Goal: Information Seeking & Learning: Learn about a topic

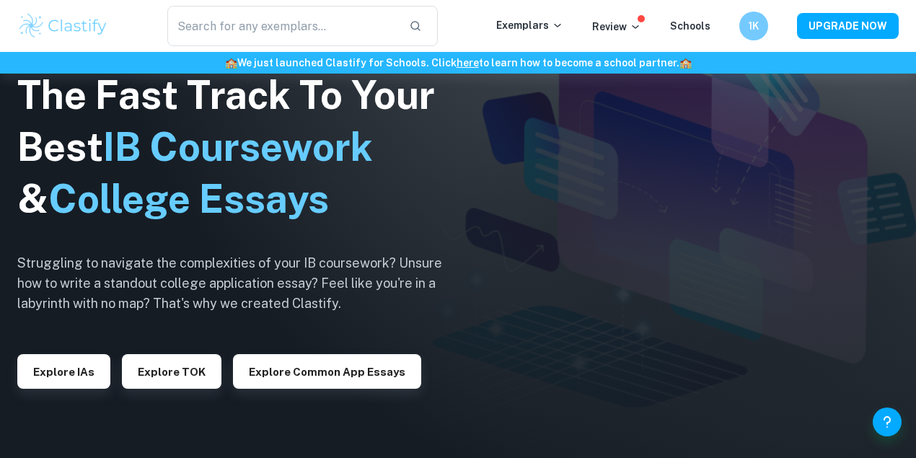
scroll to position [336, 0]
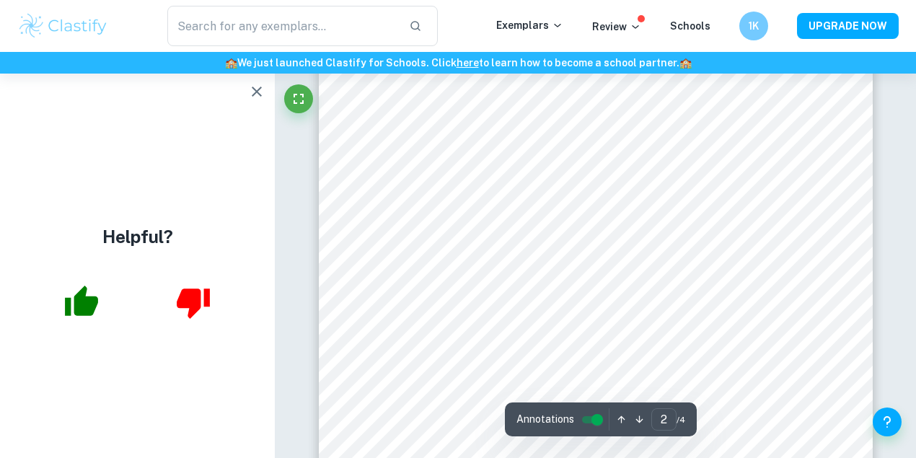
scroll to position [817, 0]
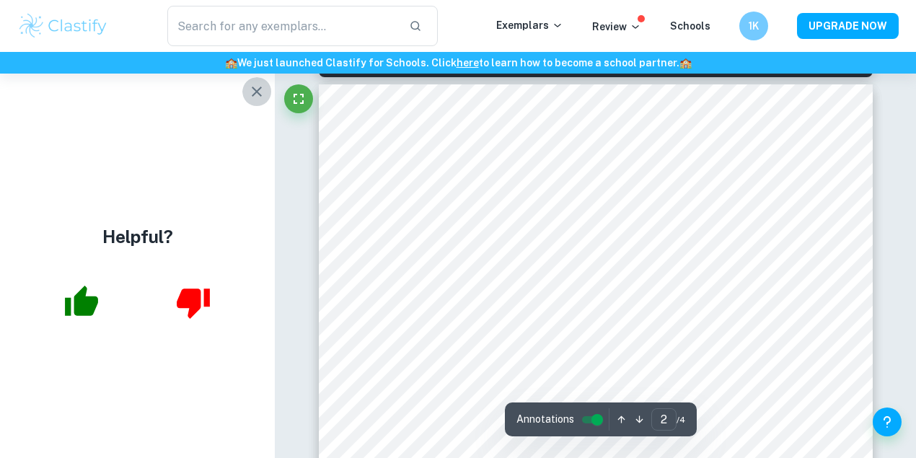
click at [255, 97] on icon "button" at bounding box center [256, 91] width 17 height 17
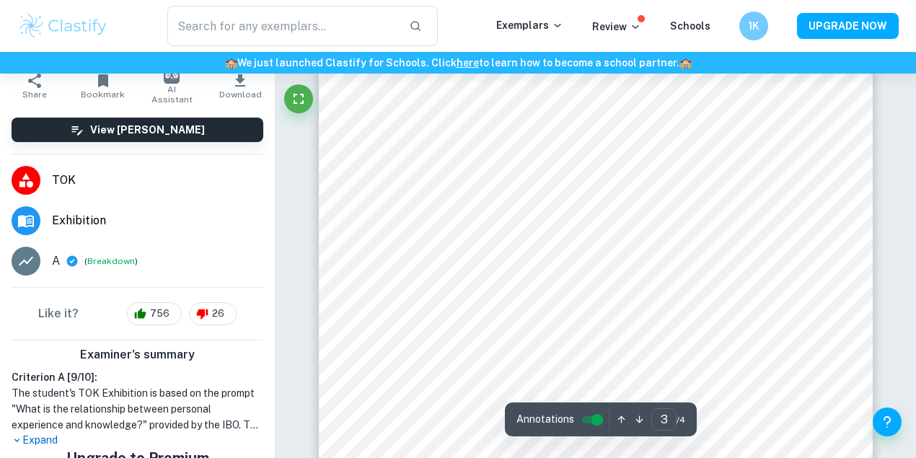
scroll to position [293, 0]
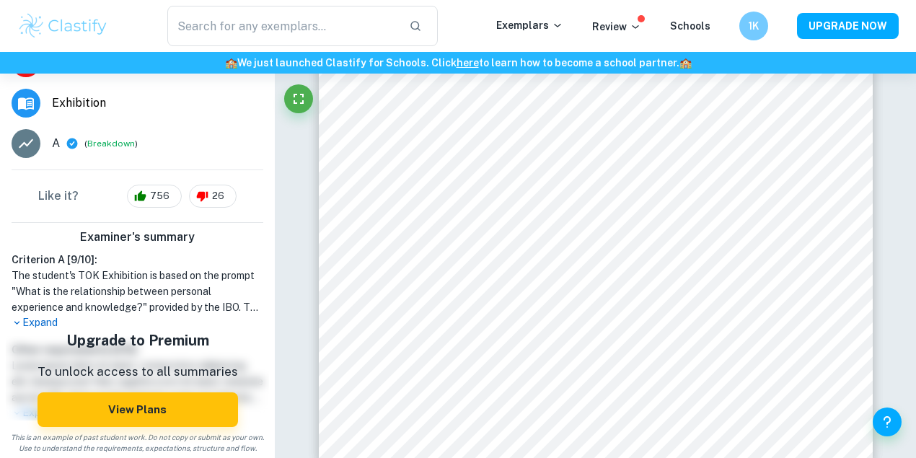
click at [53, 325] on p "Expand" at bounding box center [138, 322] width 252 height 15
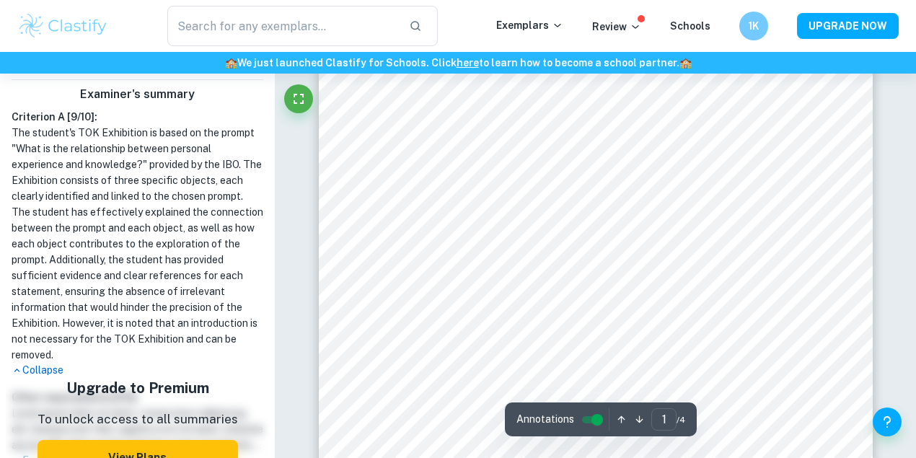
scroll to position [0, 0]
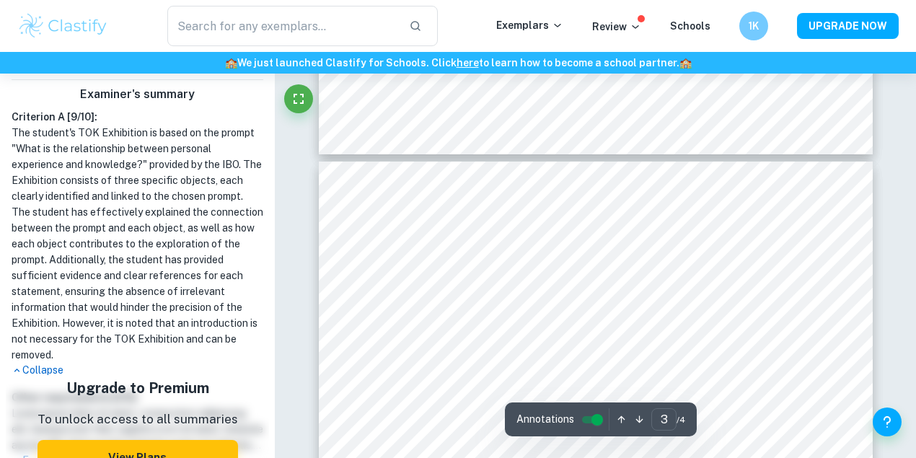
type input "4"
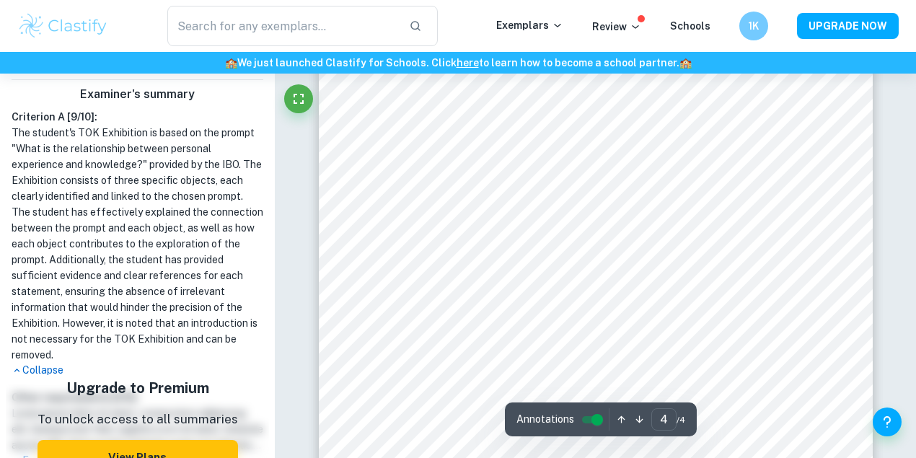
scroll to position [2677, 0]
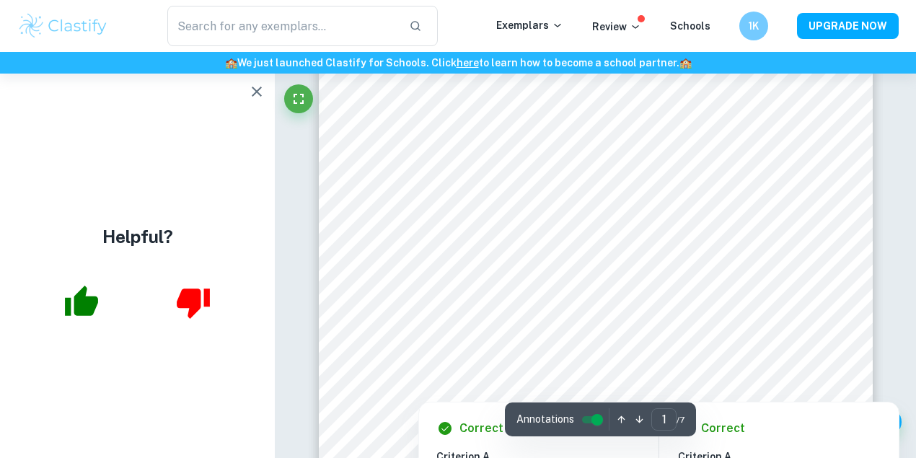
scroll to position [385, 0]
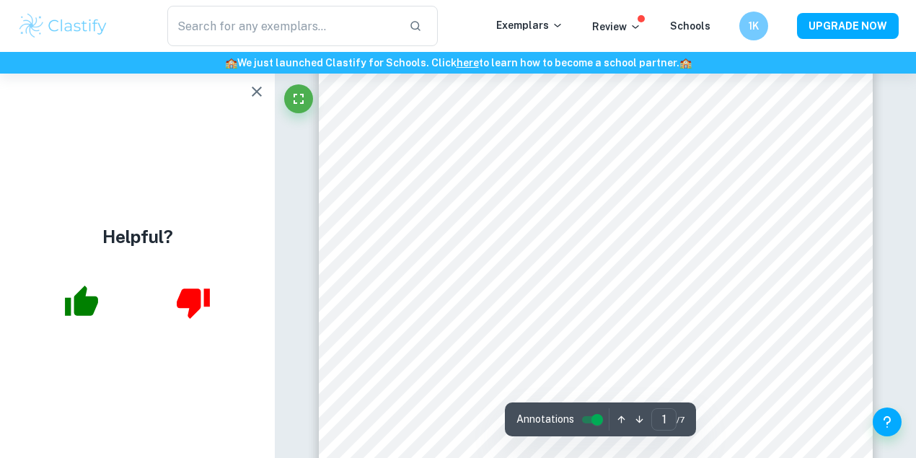
click at [263, 101] on button "button" at bounding box center [256, 91] width 29 height 29
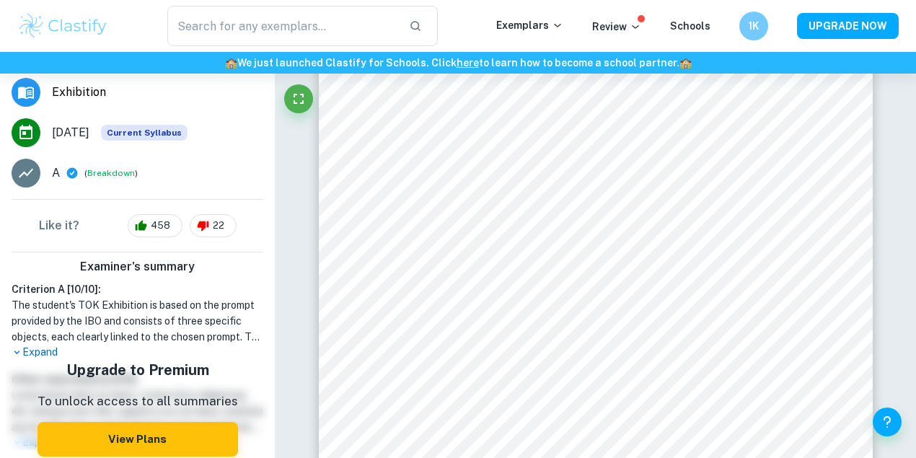
scroll to position [260, 0]
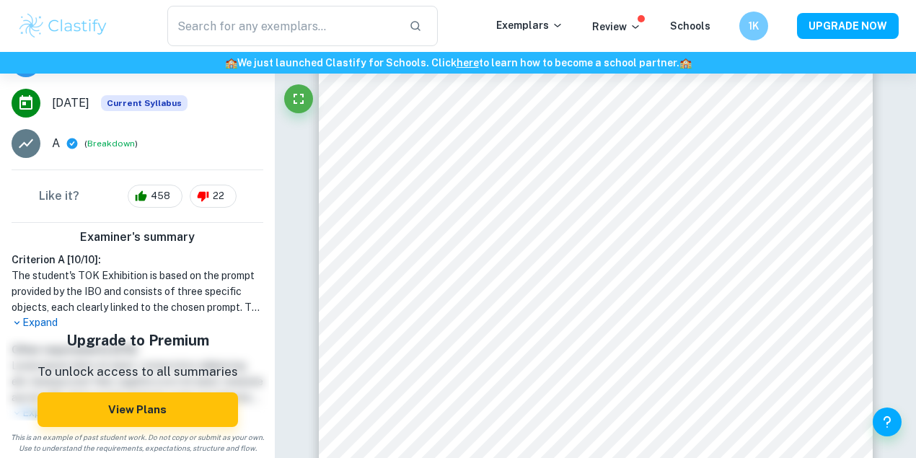
click at [38, 320] on p "Expand" at bounding box center [138, 322] width 252 height 15
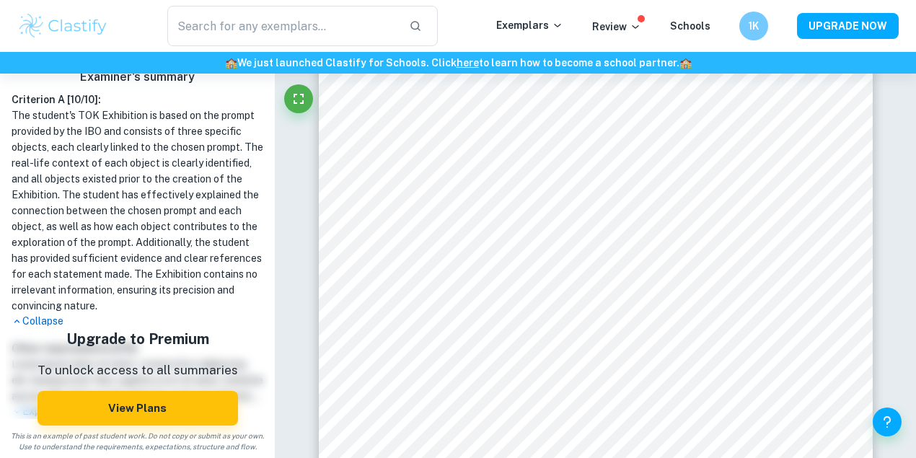
scroll to position [434, 0]
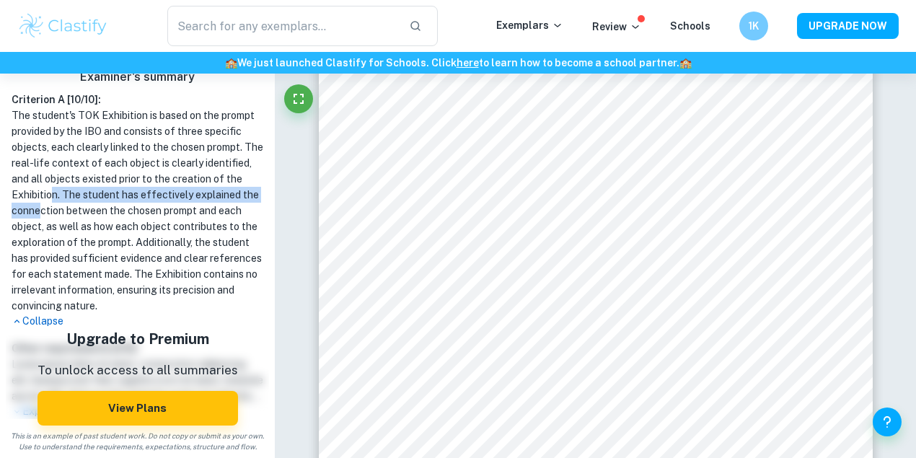
drag, startPoint x: 131, startPoint y: 178, endPoint x: 158, endPoint y: 201, distance: 34.8
click at [158, 201] on h1 "The student's TOK Exhibition is based on the prompt provided by the IBO and con…" at bounding box center [138, 211] width 252 height 206
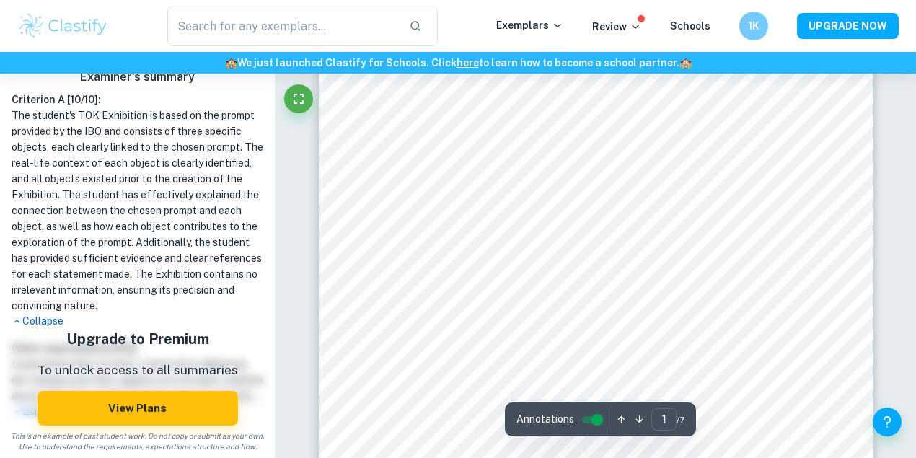
scroll to position [0, 0]
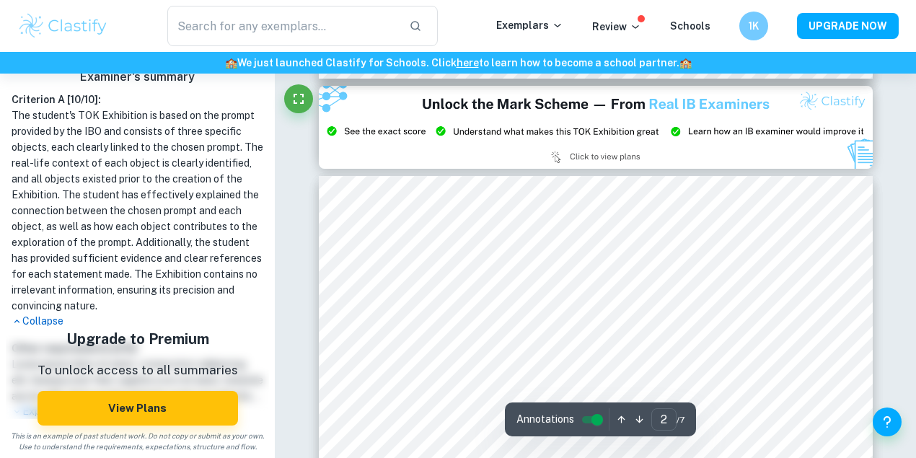
type input "3"
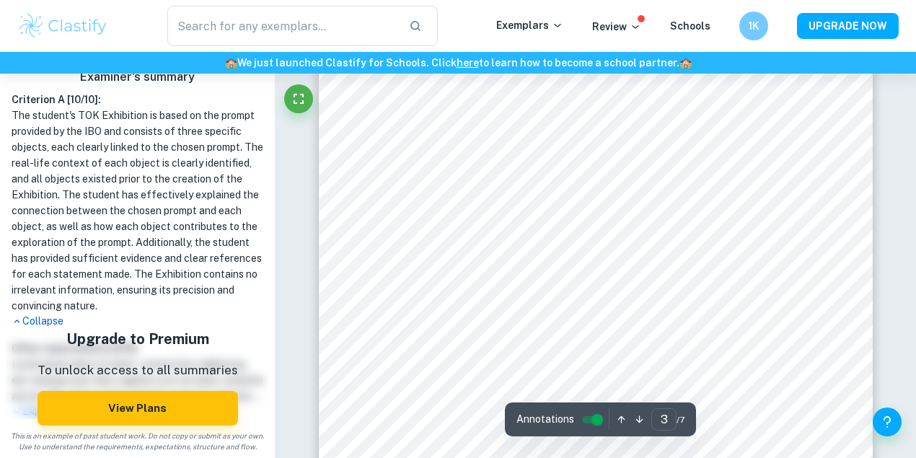
scroll to position [2068, 0]
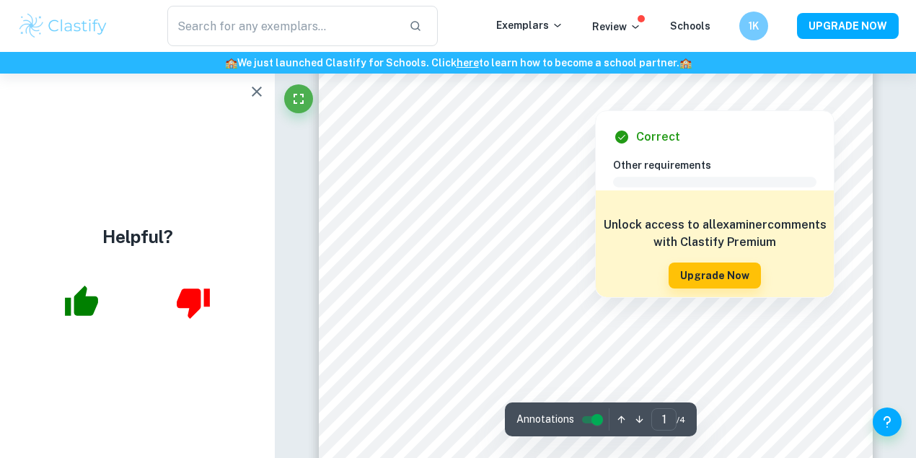
scroll to position [192, 0]
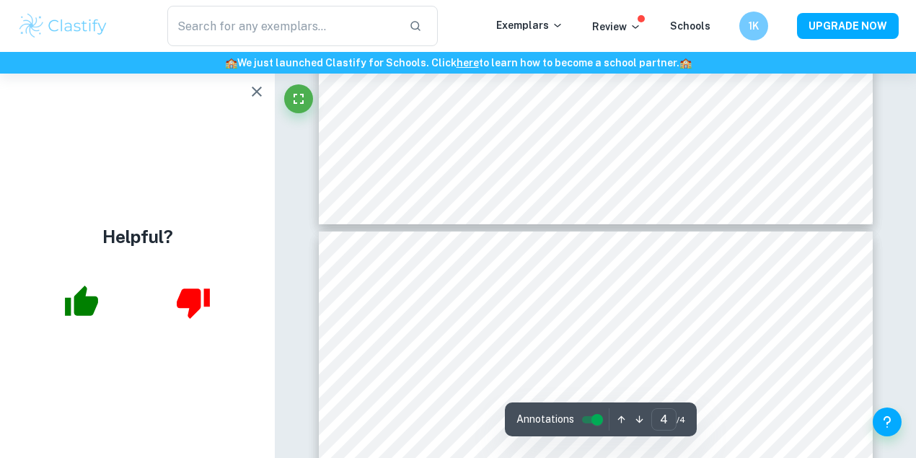
type input "3"
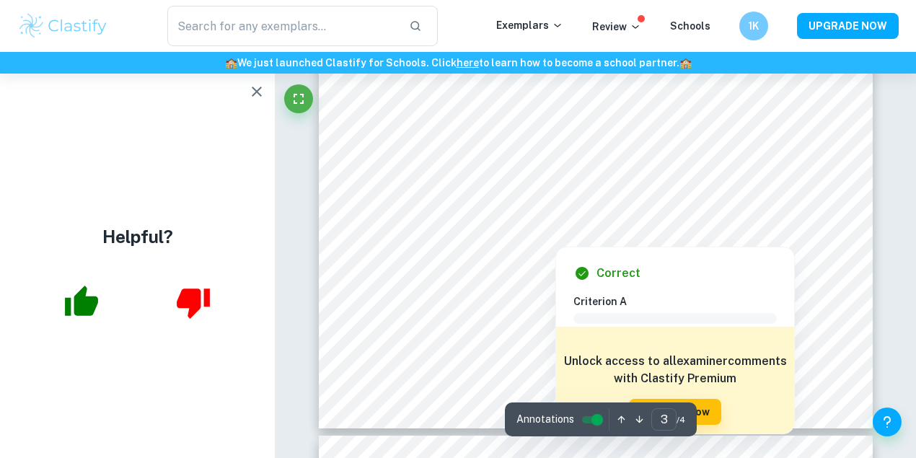
scroll to position [2212, 0]
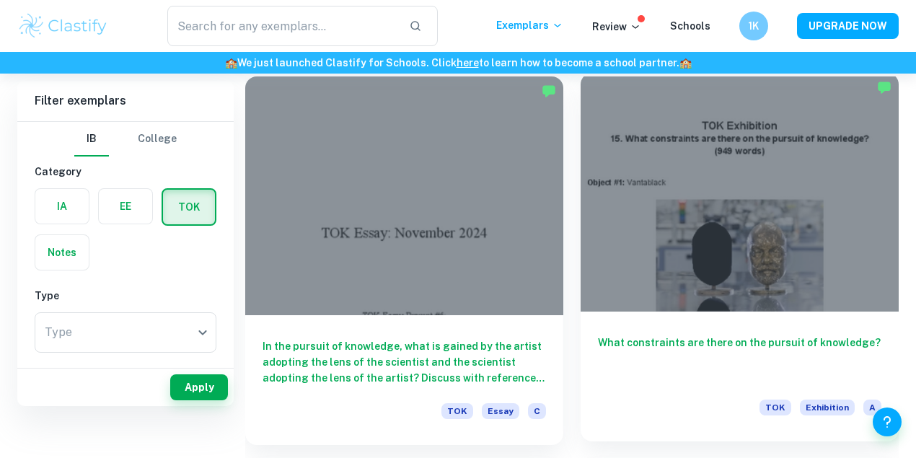
scroll to position [289, 0]
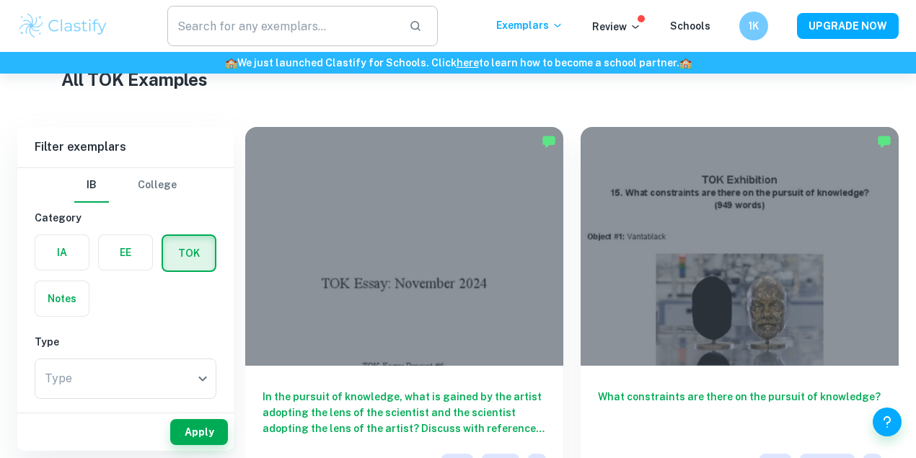
click at [347, 26] on input "text" at bounding box center [282, 26] width 231 height 40
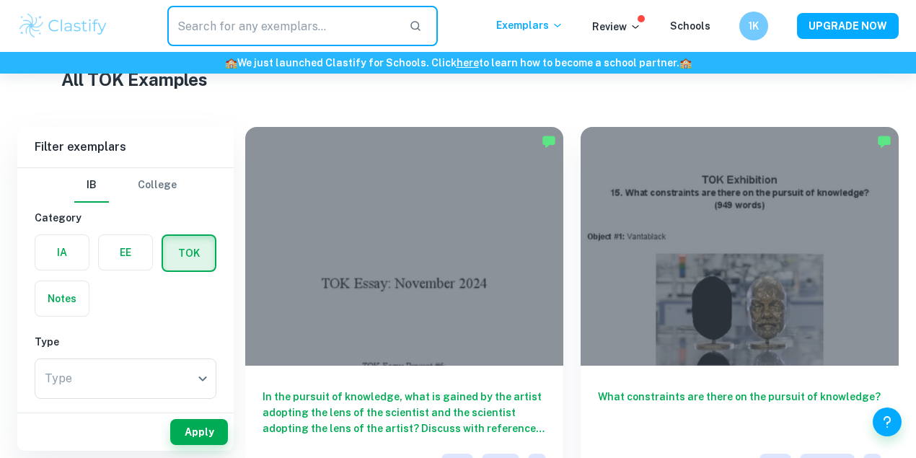
click at [332, 22] on input "text" at bounding box center [282, 26] width 231 height 40
type input "knowledge experience"
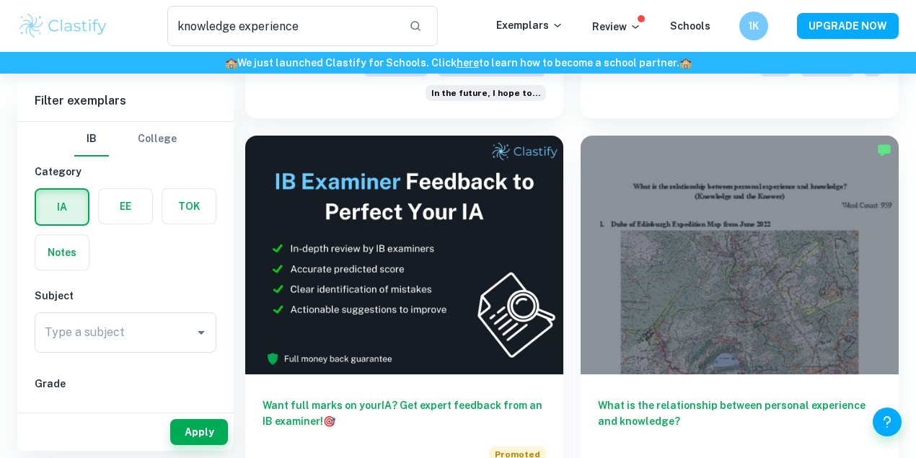
scroll to position [385, 0]
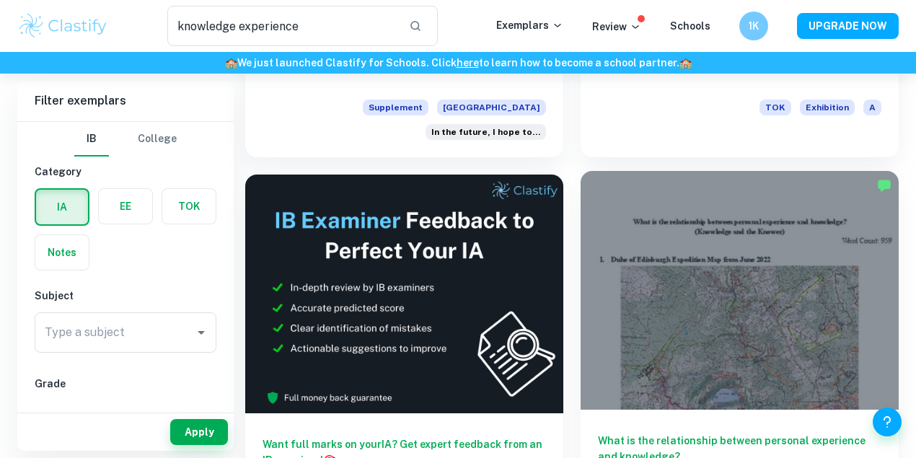
click at [581, 229] on div at bounding box center [740, 290] width 318 height 239
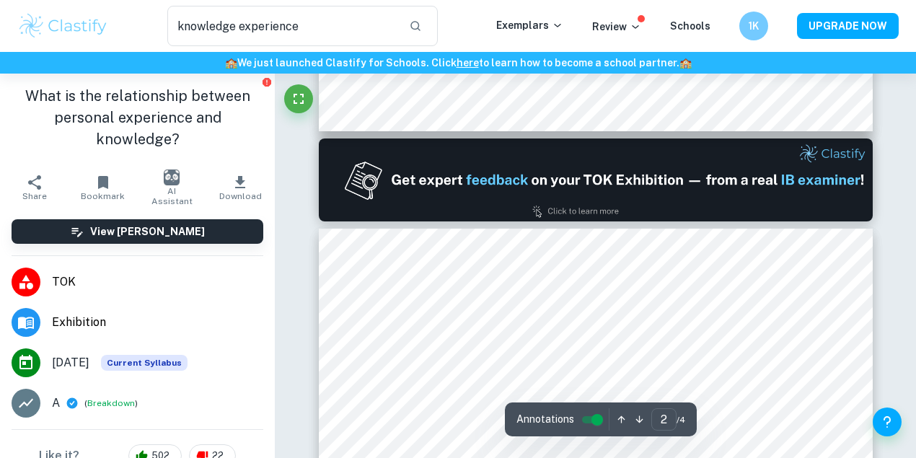
type input "1"
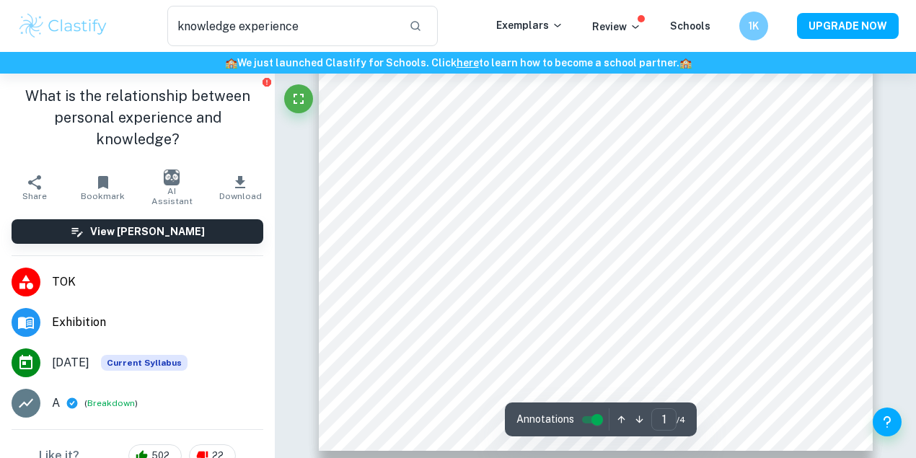
scroll to position [336, 0]
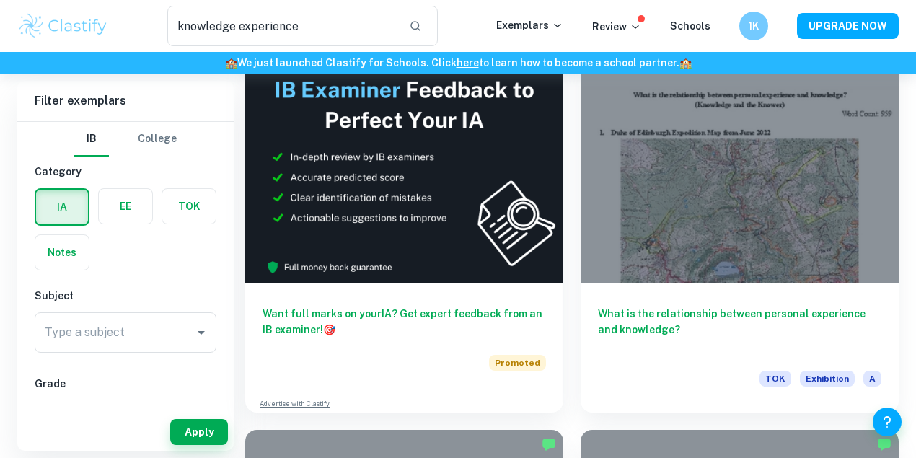
scroll to position [433, 0]
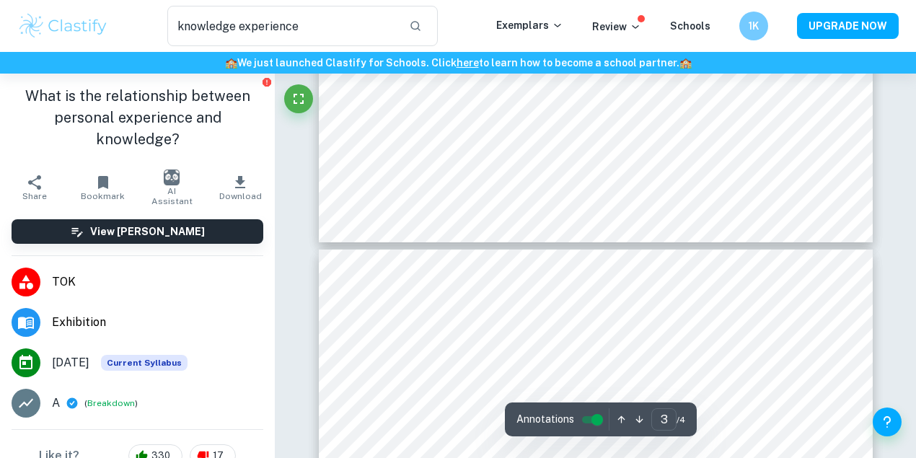
type input "4"
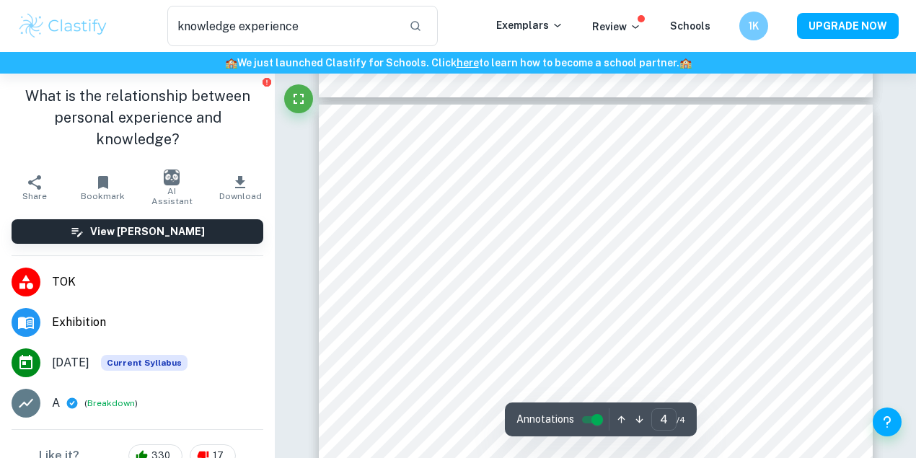
scroll to position [2712, 0]
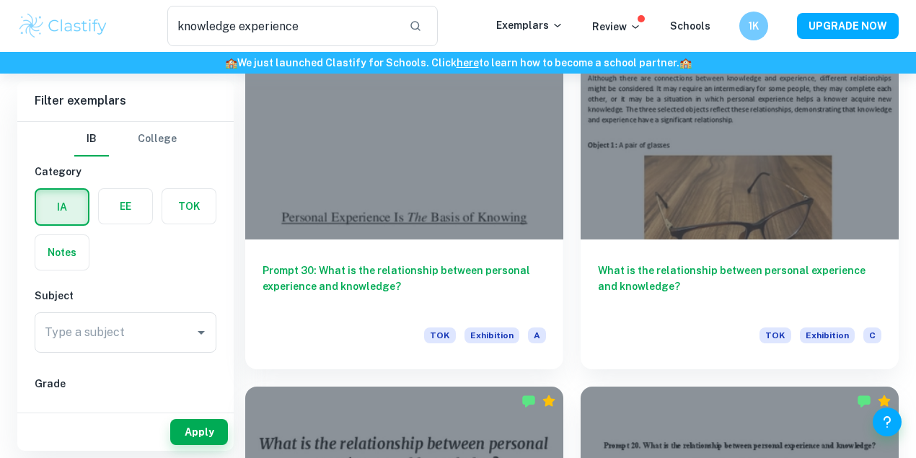
scroll to position [2170, 0]
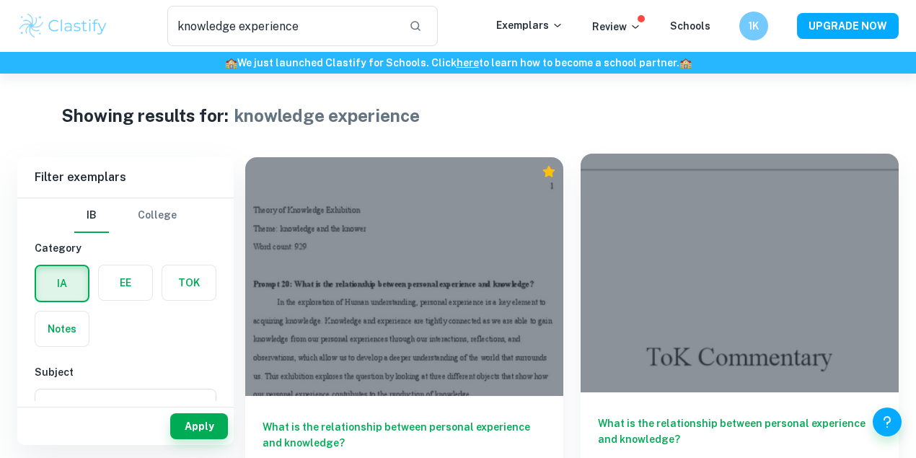
click at [586, 266] on div at bounding box center [740, 273] width 318 height 239
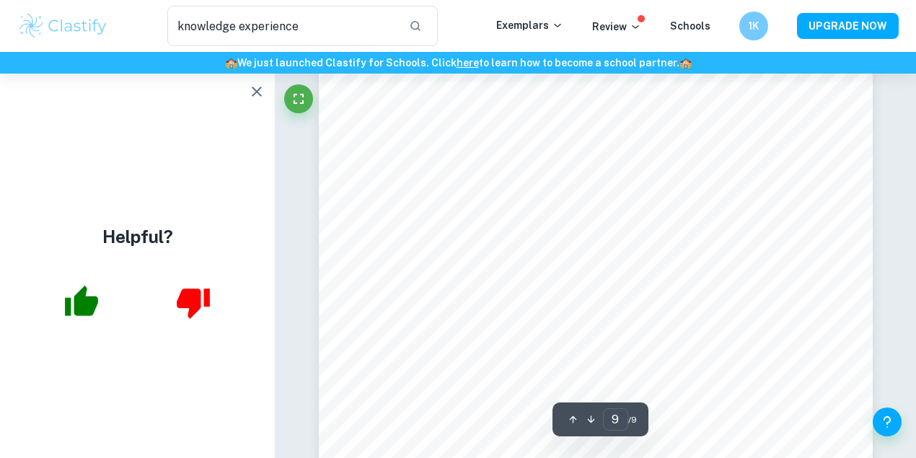
scroll to position [6278, 0]
click at [256, 98] on icon "button" at bounding box center [256, 91] width 17 height 17
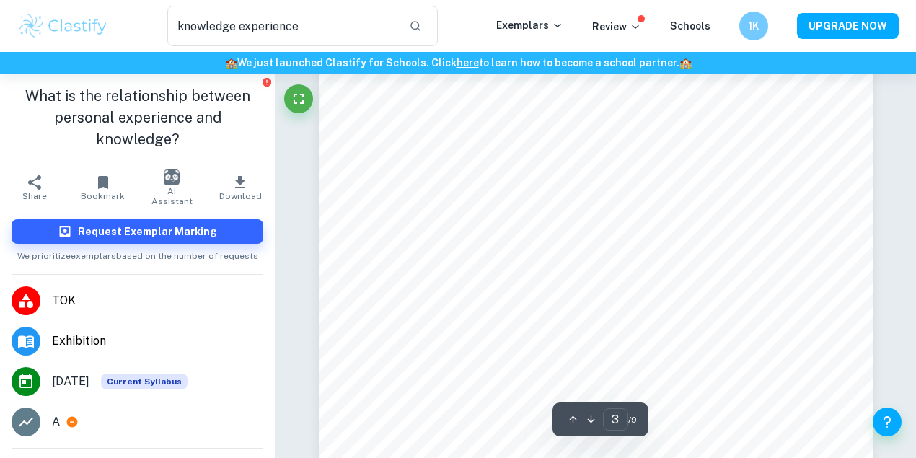
scroll to position [1556, 0]
type input "7"
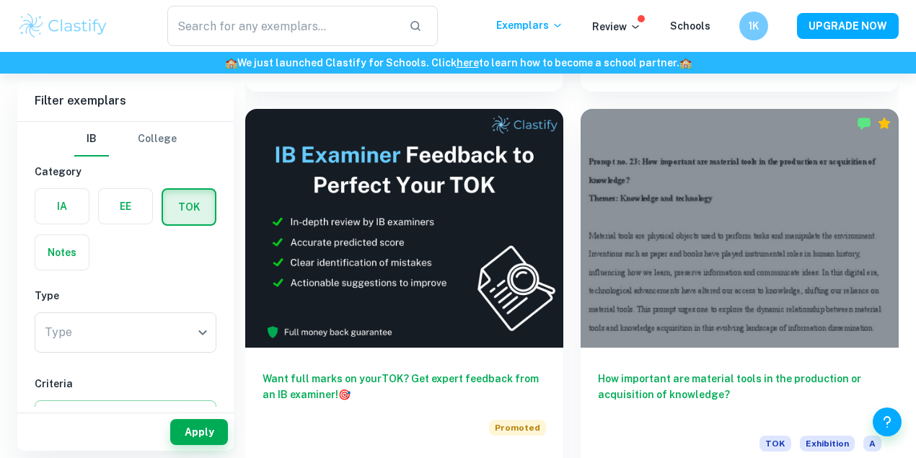
scroll to position [577, 0]
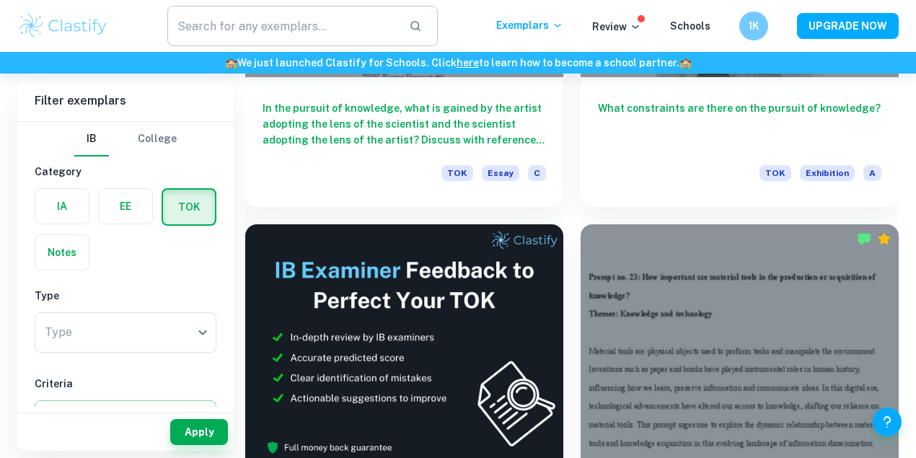
click at [349, 22] on input "text" at bounding box center [282, 26] width 231 height 40
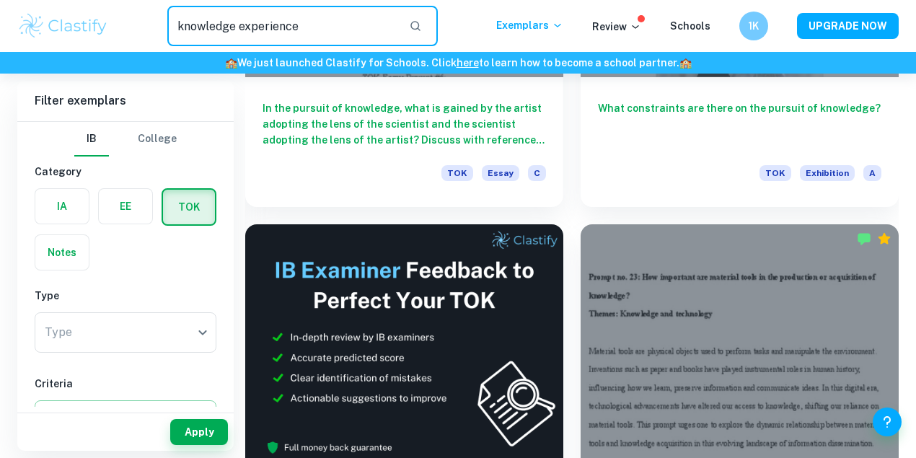
type input "knowledge experience"
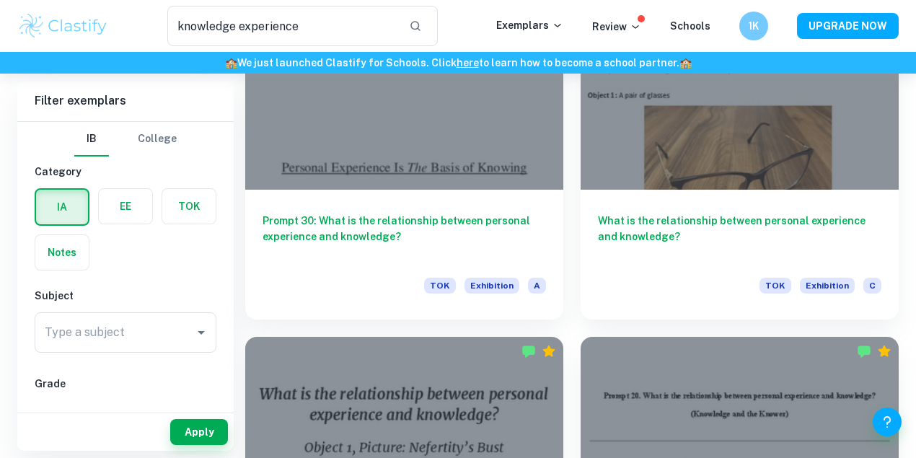
scroll to position [2170, 0]
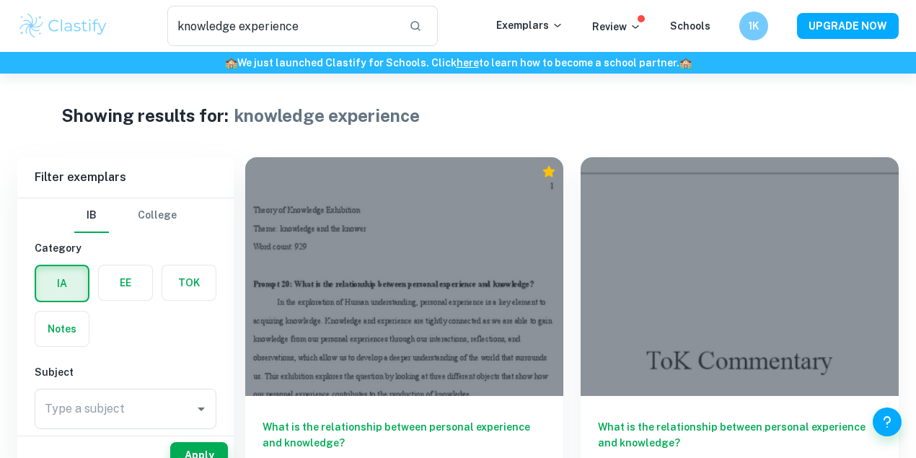
scroll to position [144, 0]
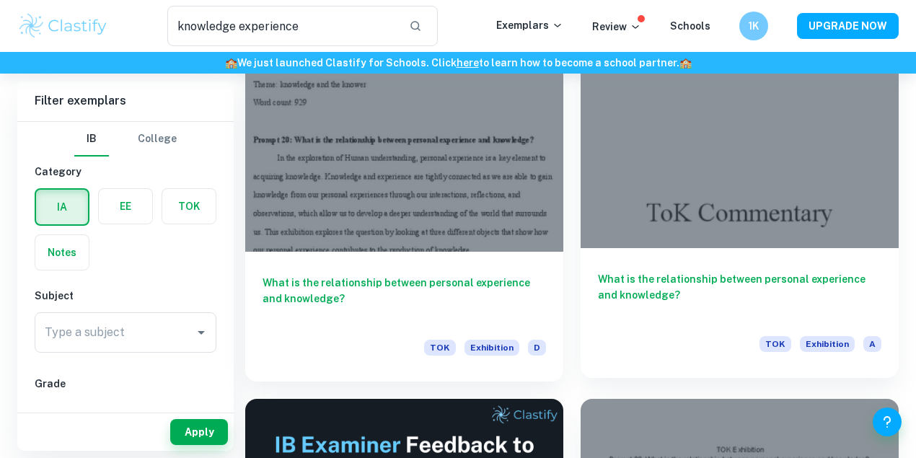
click at [591, 248] on div "What is the relationship between personal experience and knowledge? TOK Exhibit…" at bounding box center [740, 313] width 318 height 130
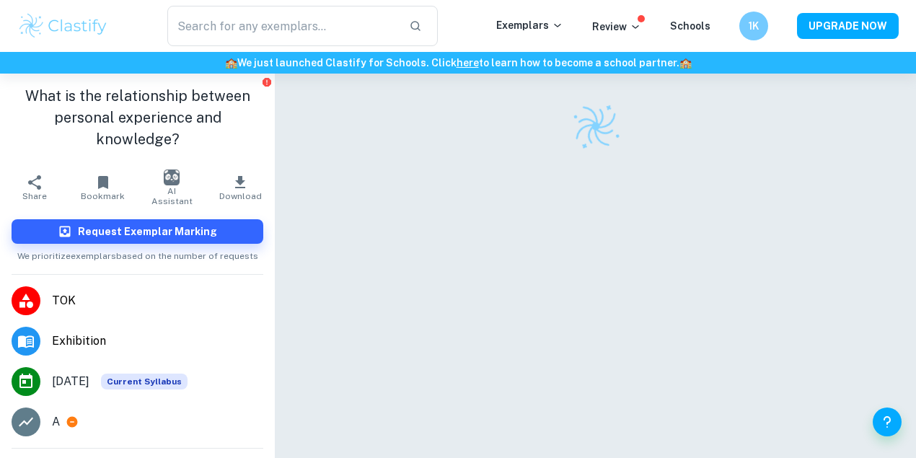
scroll to position [74, 0]
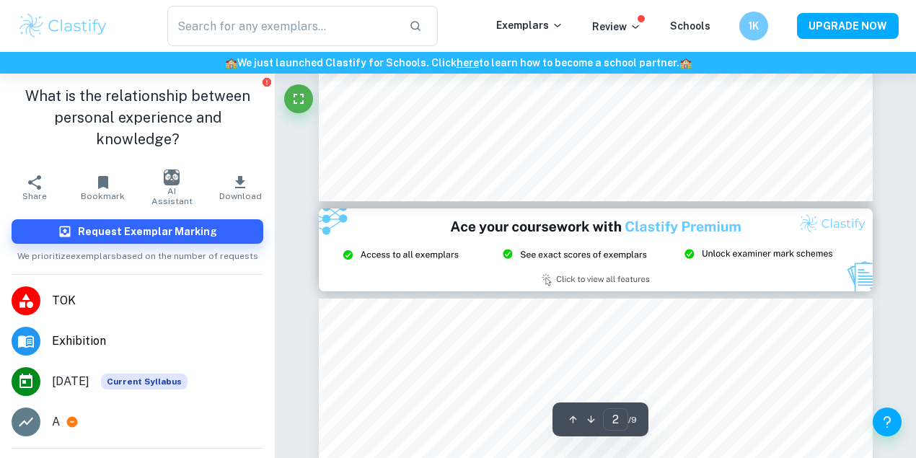
type input "3"
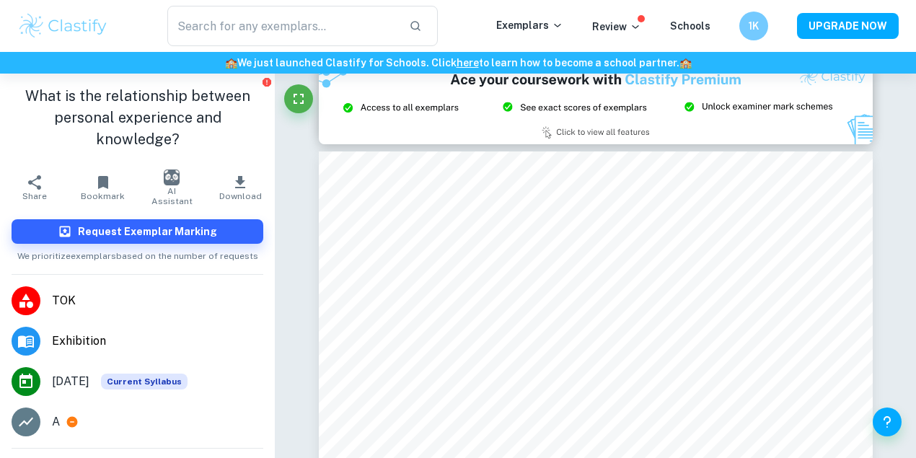
type input "knowledge experience"
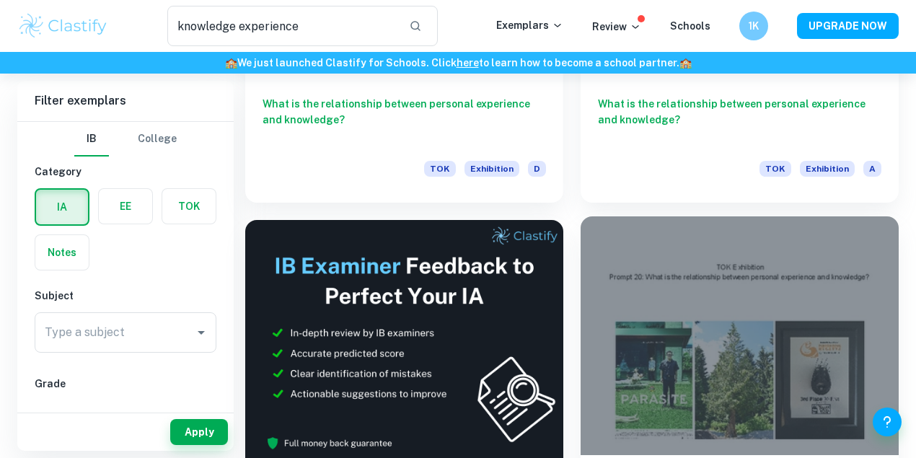
scroll to position [433, 0]
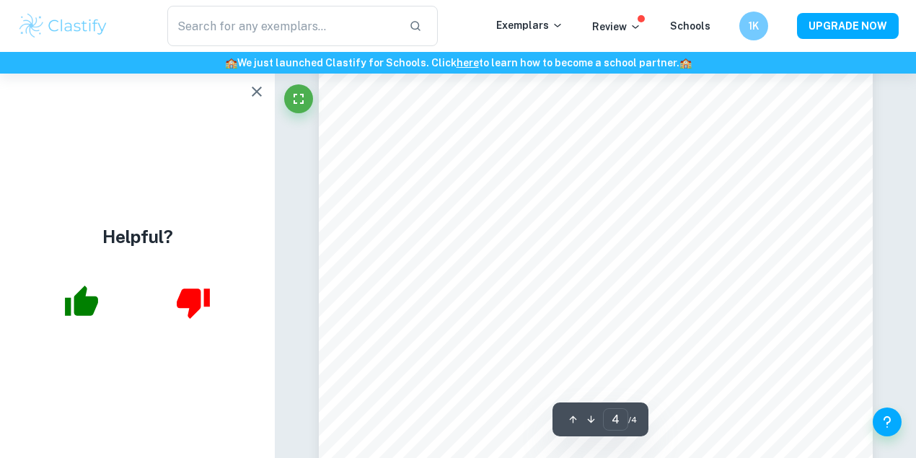
scroll to position [2671, 0]
click at [255, 101] on button "button" at bounding box center [256, 91] width 29 height 29
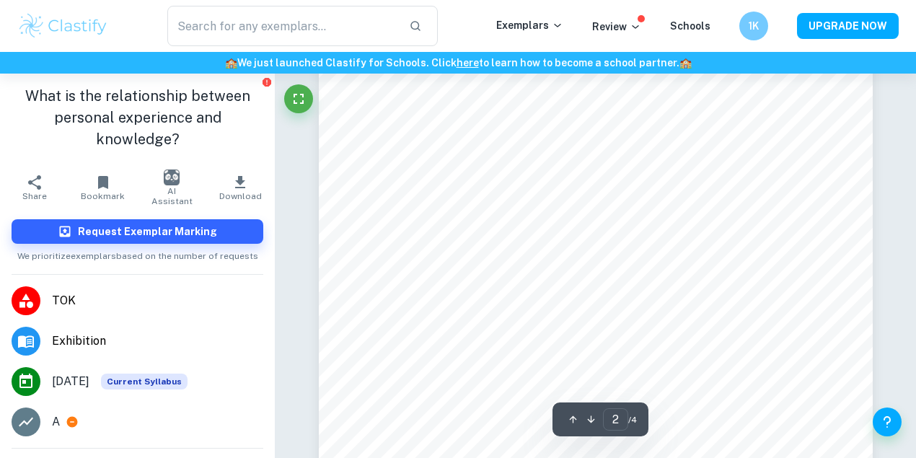
scroll to position [721, 0]
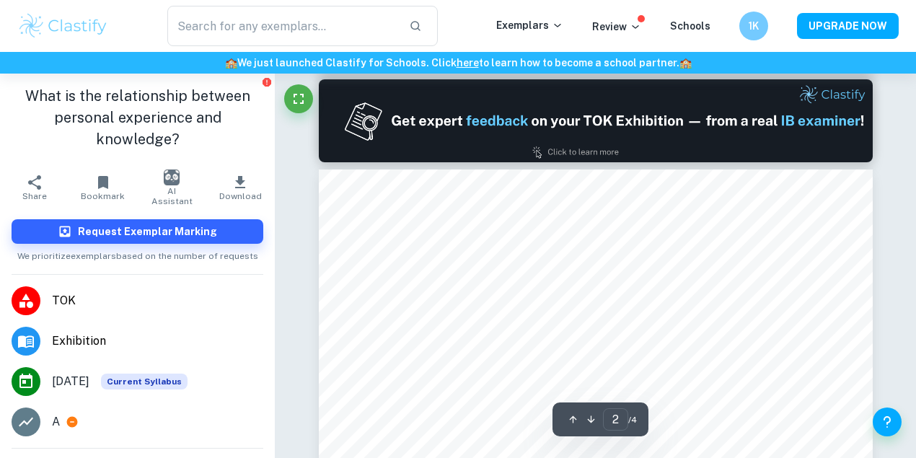
type input "1"
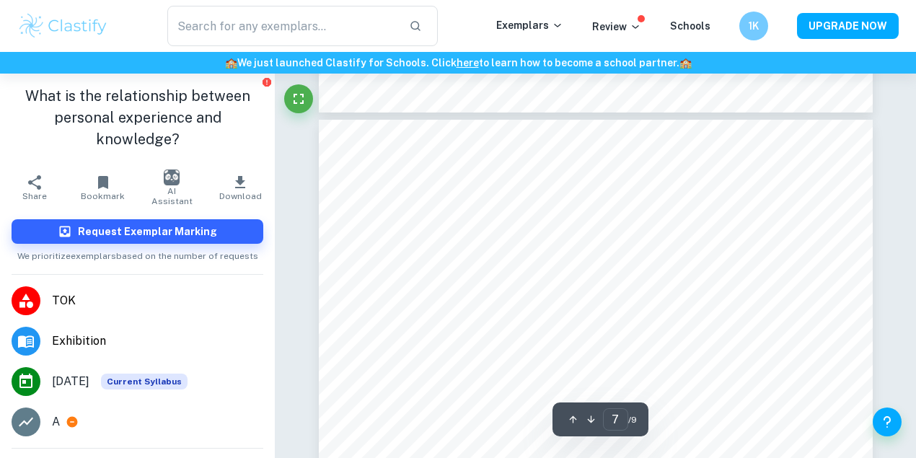
scroll to position [4250, 0]
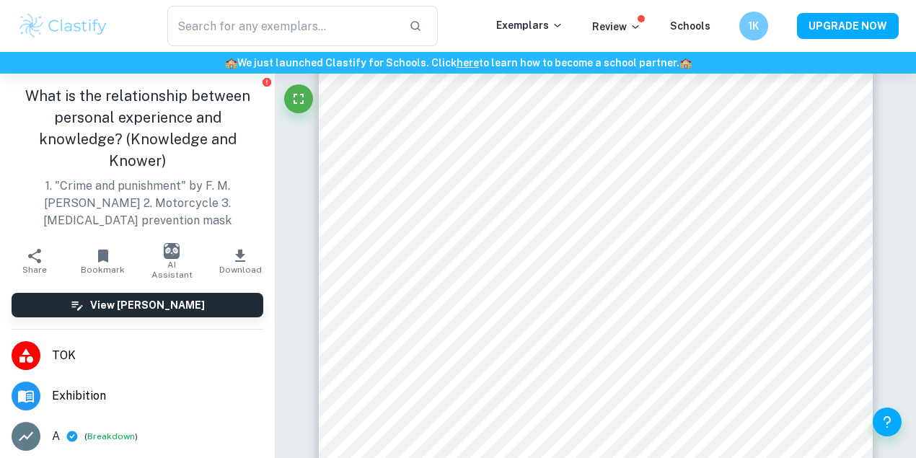
scroll to position [436, 0]
